Goal: Task Accomplishment & Management: Manage account settings

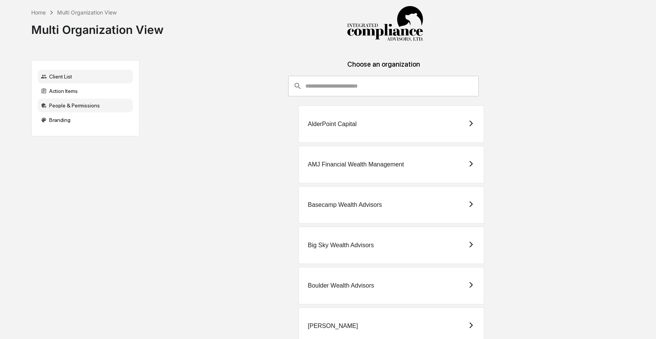
click at [103, 107] on div "People & Permissions" at bounding box center [85, 106] width 95 height 14
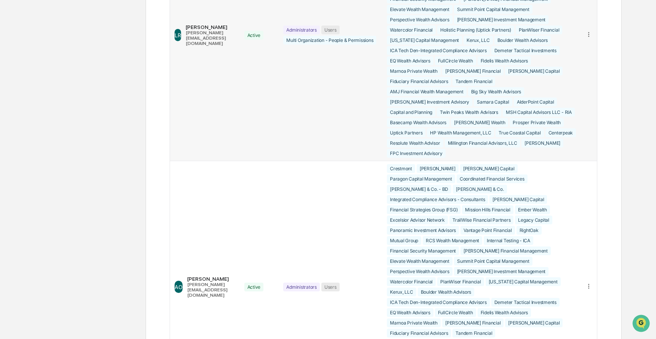
scroll to position [715, 0]
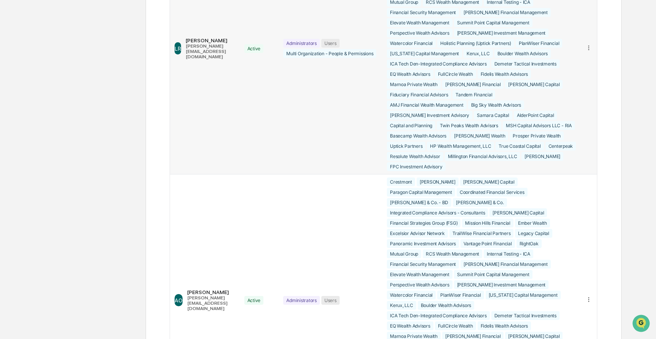
click at [240, 174] on td "[PERSON_NAME] Rider [EMAIL_ADDRESS][DOMAIN_NAME]" at bounding box center [205, 49] width 70 height 252
click at [346, 174] on td "Administrators Users Multi Organization - People & Permissions" at bounding box center [330, 49] width 104 height 252
click at [587, 51] on icon at bounding box center [588, 47] width 7 height 7
click at [569, 63] on div "Edit Accounts" at bounding box center [559, 59] width 53 height 7
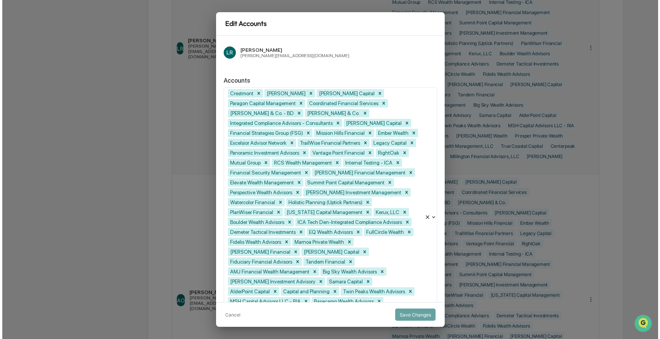
scroll to position [710, 0]
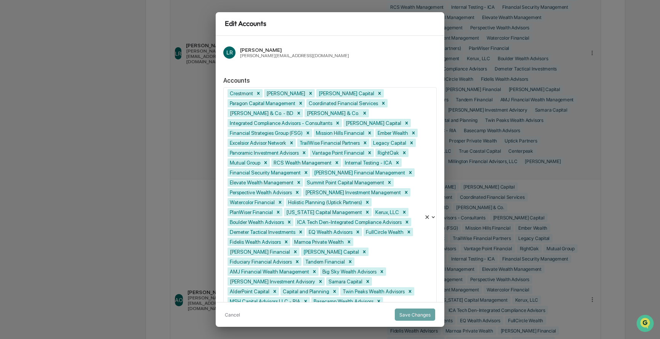
click at [418, 268] on div "Crestmont [PERSON_NAME] [PERSON_NAME] Capital Paragon Capital Management Coordi…" at bounding box center [324, 217] width 200 height 259
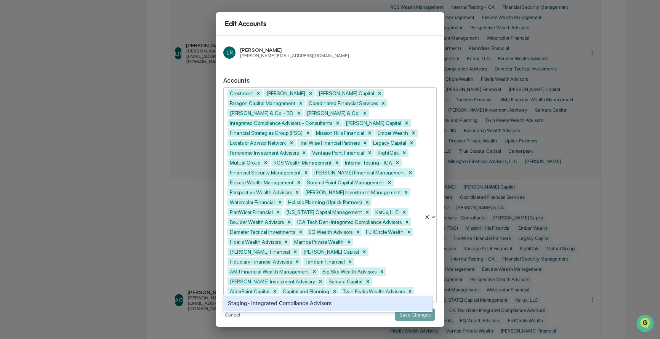
scroll to position [93, 0]
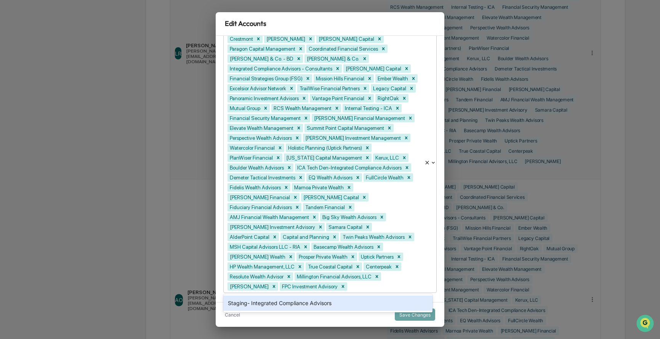
click at [109, 264] on div "Edit Accounts [PERSON_NAME] Rider [EMAIL_ADDRESS][DOMAIN_NAME] Accounts Staging…" at bounding box center [330, 169] width 660 height 339
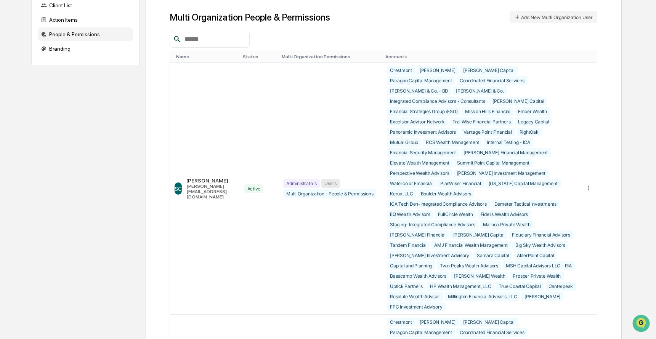
scroll to position [0, 0]
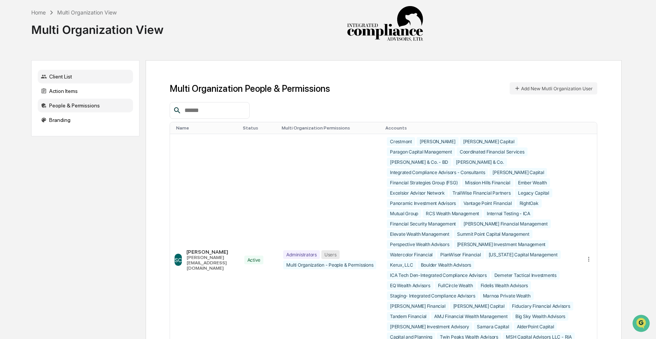
click at [64, 79] on div "Client List" at bounding box center [85, 77] width 95 height 14
